Goal: Use online tool/utility: Utilize a website feature to perform a specific function

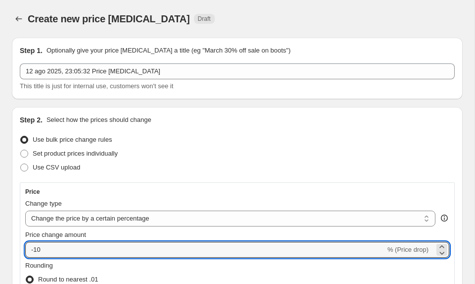
select select "percentage"
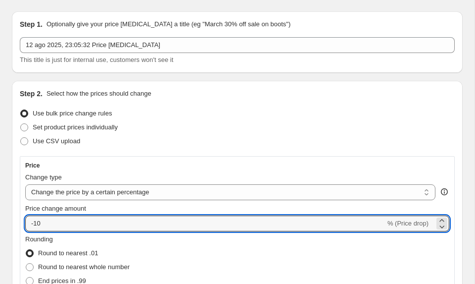
type input "-1"
type input "-30"
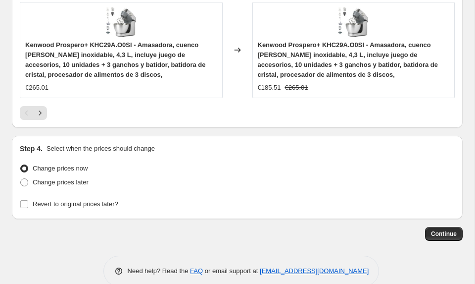
scroll to position [1116, 0]
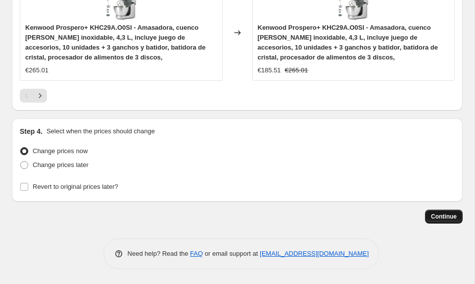
click at [440, 220] on button "Continue" at bounding box center [444, 216] width 38 height 14
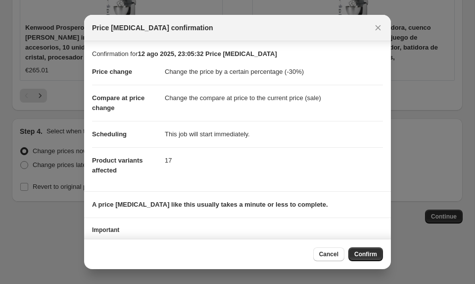
scroll to position [42, 0]
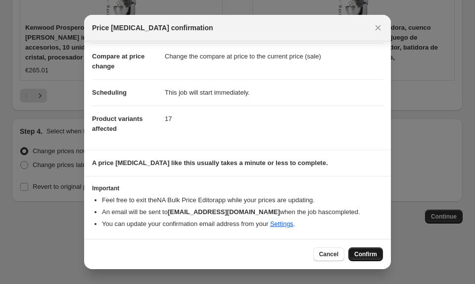
click at [356, 253] on span "Confirm" at bounding box center [366, 254] width 23 height 8
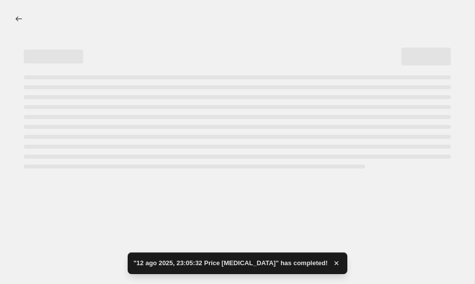
select select "percentage"
